Goal: Find contact information: Find contact information

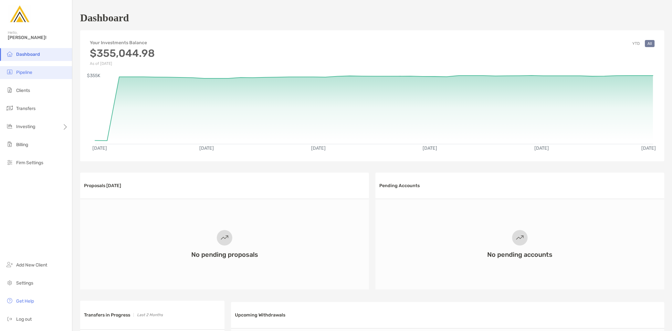
click at [31, 72] on span "Pipeline" at bounding box center [24, 72] width 16 height 5
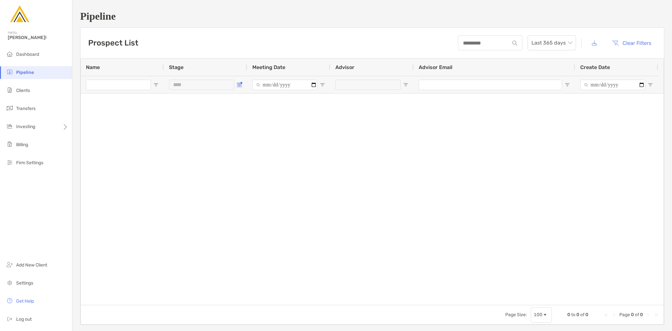
click at [238, 83] on span "Open Filter Menu" at bounding box center [239, 84] width 5 height 5
click at [257, 144] on div "Intro Call Complete" at bounding box center [275, 142] width 48 height 5
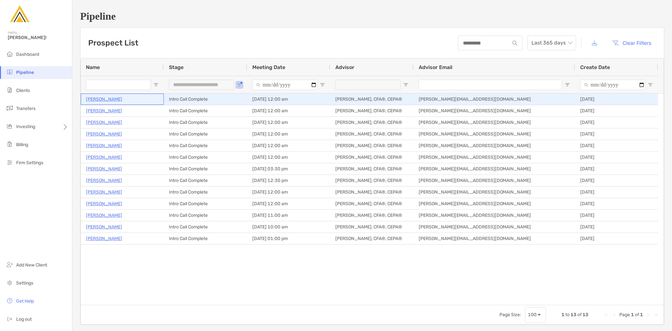
click at [107, 98] on p "Adnan Nafa" at bounding box center [104, 99] width 36 height 8
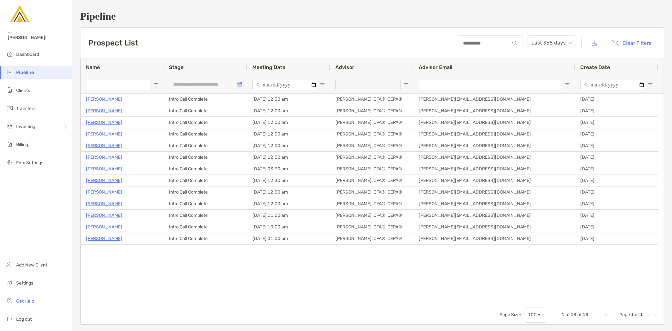
click at [239, 82] on span "Open Filter Menu" at bounding box center [239, 84] width 5 height 5
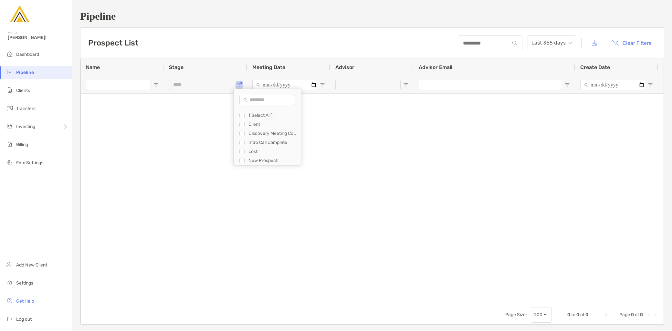
type input "**********"
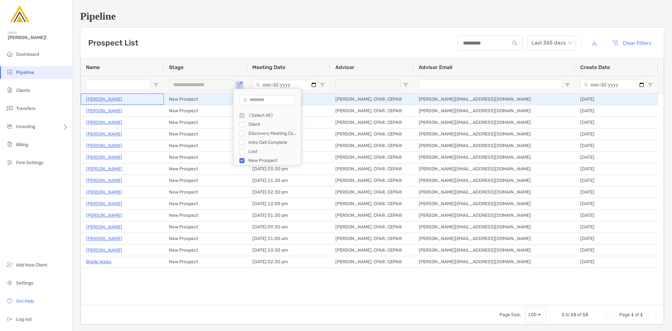
click at [108, 99] on p "[PERSON_NAME]" at bounding box center [104, 99] width 36 height 8
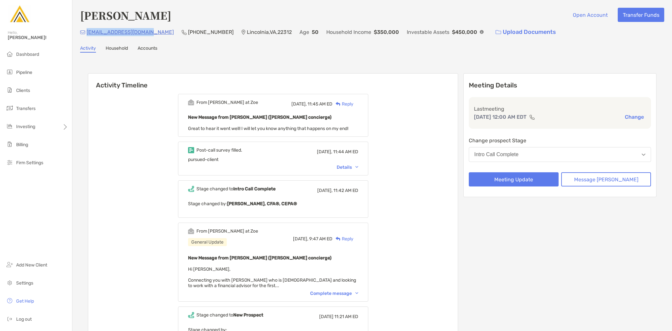
drag, startPoint x: 146, startPoint y: 34, endPoint x: 87, endPoint y: 33, distance: 58.4
click at [87, 33] on div "africanflyer@gmail.com (703) 869-5100 Lincolnia , VA , 22312 Age 50 Household I…" at bounding box center [372, 32] width 584 height 14
copy p "africanflyer@gmail.com"
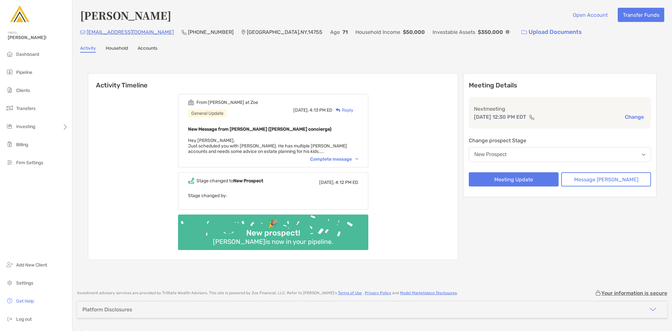
click at [505, 30] on img at bounding box center [507, 32] width 4 height 4
